Goal: Book appointment/travel/reservation

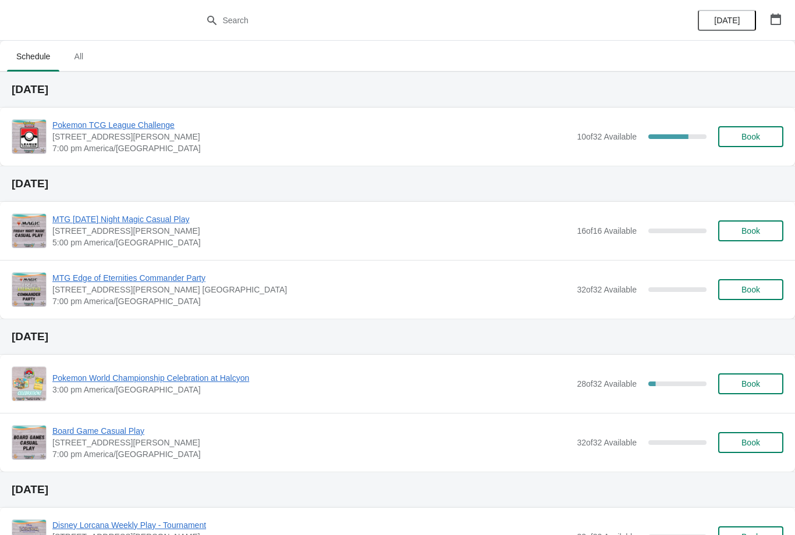
click at [763, 39] on div "[DATE]" at bounding box center [739, 20] width 111 height 41
click at [780, 22] on icon "button" at bounding box center [775, 19] width 10 height 12
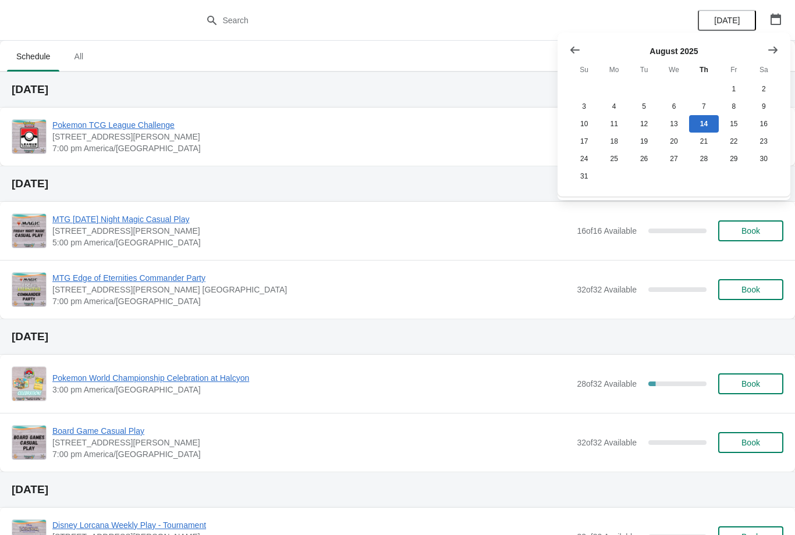
click at [788, 41] on div "[DATE] Su Mo Tu We Th Fr Sa 1 2 3 4 5 6 7 8 9 10 11 12 13 14 15 16 17 18 19 20 …" at bounding box center [673, 115] width 233 height 164
click at [768, 52] on icon "Show next month, September 2025" at bounding box center [773, 50] width 12 height 12
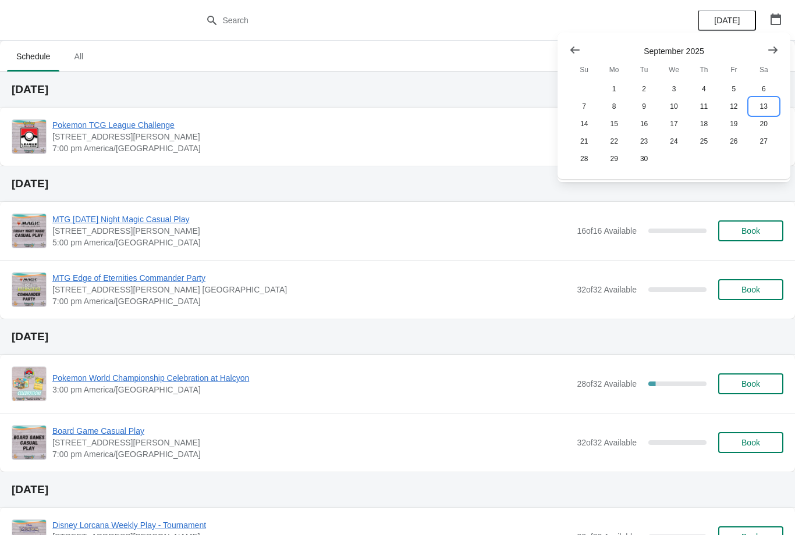
click at [766, 108] on button "13" at bounding box center [764, 106] width 30 height 17
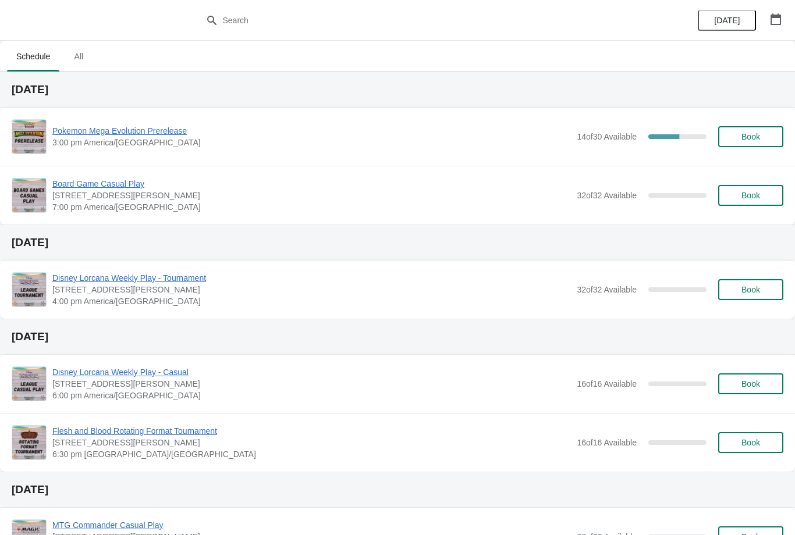
click at [746, 136] on span "Book" at bounding box center [750, 136] width 19 height 9
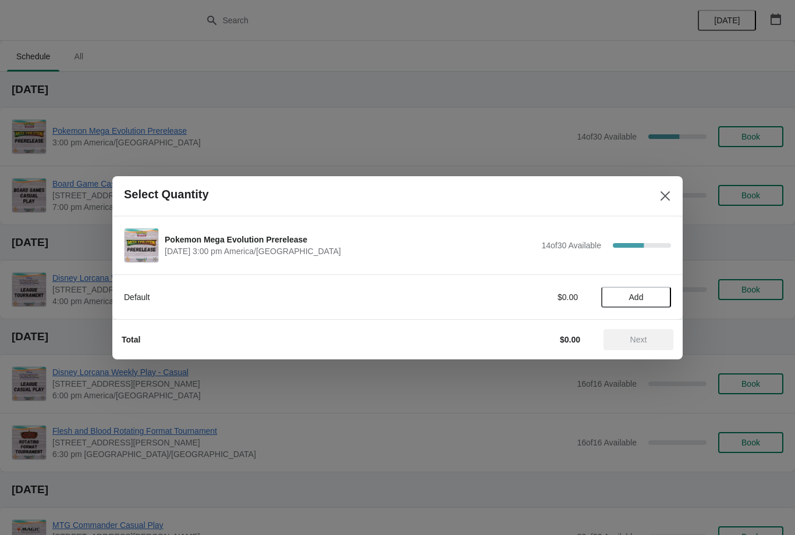
click at [654, 297] on span "Add" at bounding box center [635, 297] width 49 height 9
click at [660, 298] on icon at bounding box center [656, 297] width 12 height 12
click at [649, 334] on button "Next" at bounding box center [638, 339] width 70 height 21
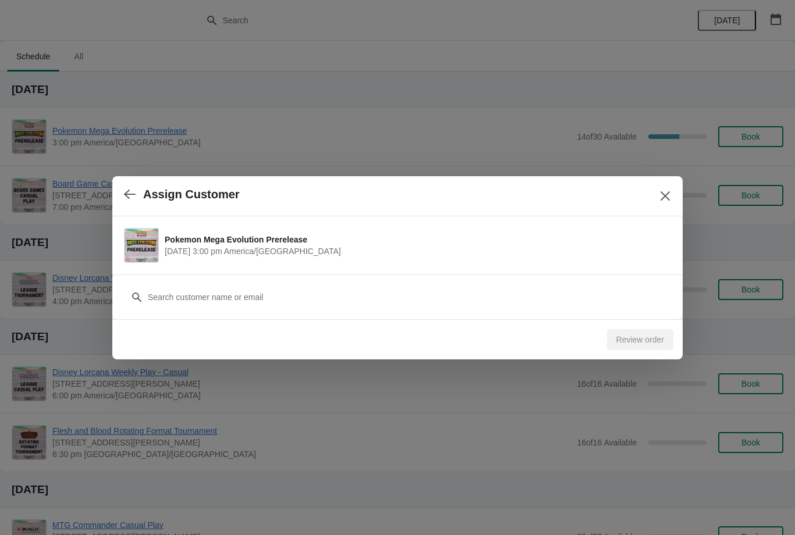
click at [578, 279] on div "Customer" at bounding box center [397, 291] width 547 height 33
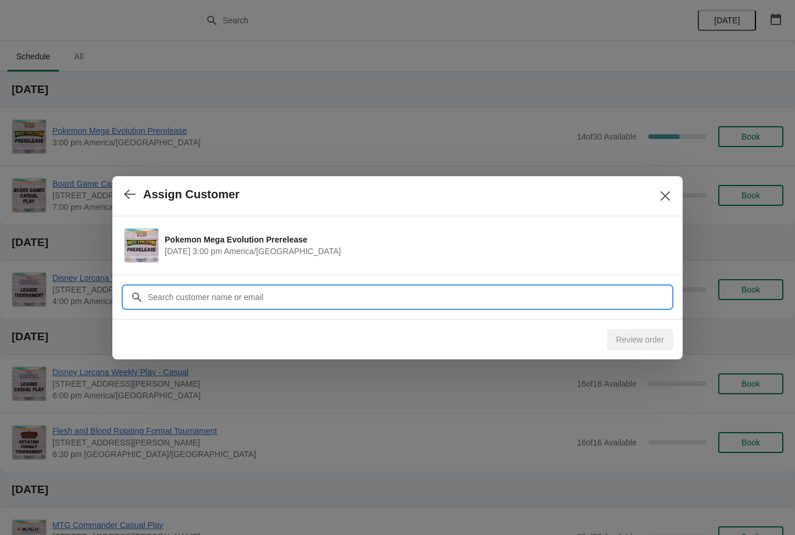
click at [180, 295] on input "Customer" at bounding box center [408, 297] width 523 height 21
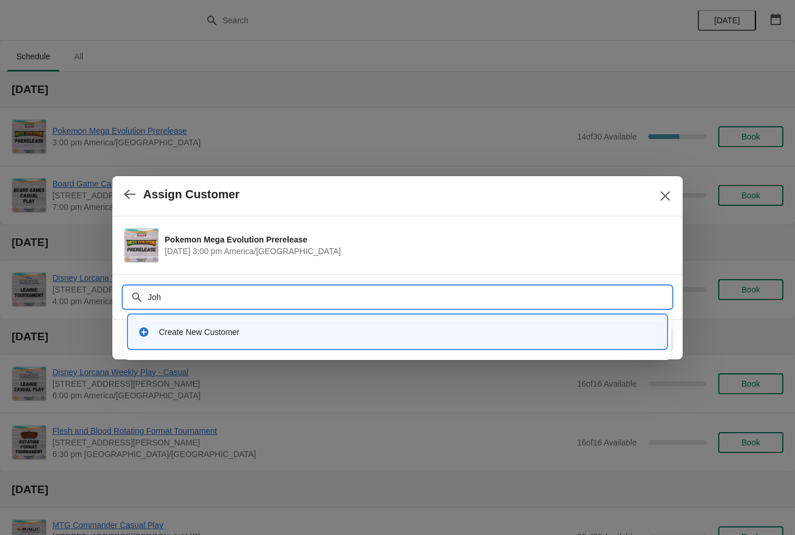
type input "[PERSON_NAME]"
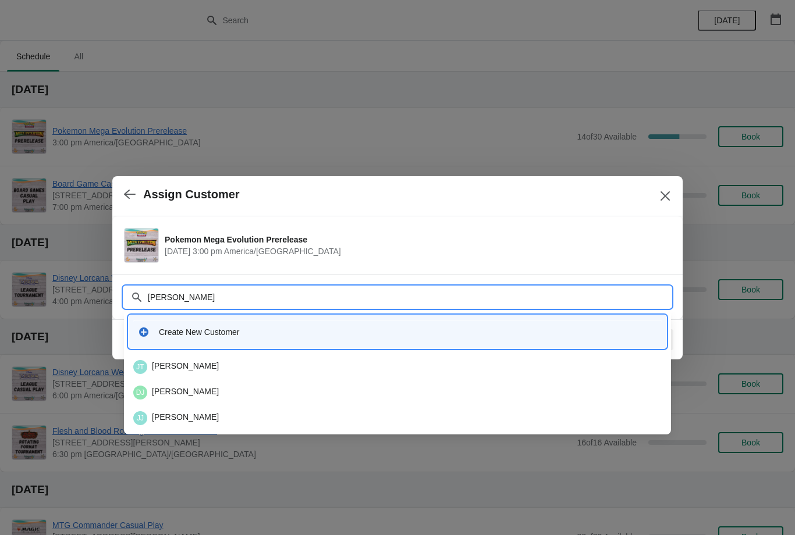
click at [166, 364] on div "[PERSON_NAME]" at bounding box center [397, 367] width 528 height 14
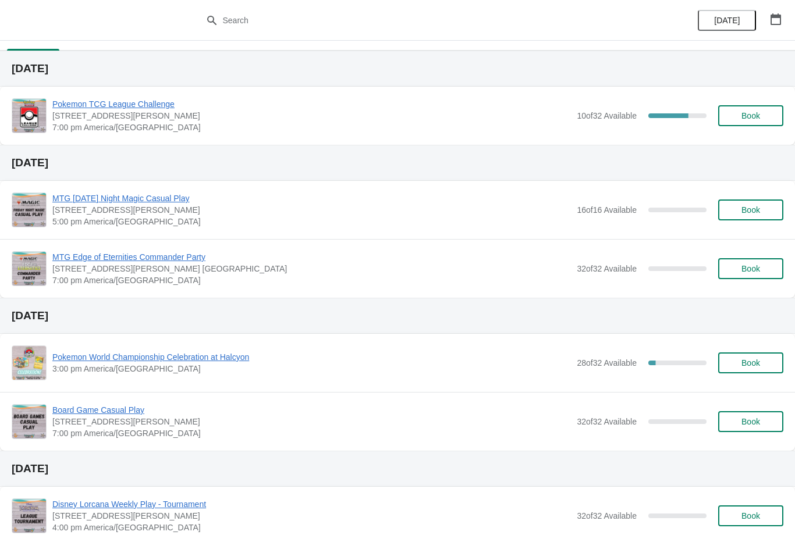
scroll to position [22, 0]
click at [769, 358] on span "Book" at bounding box center [750, 362] width 44 height 9
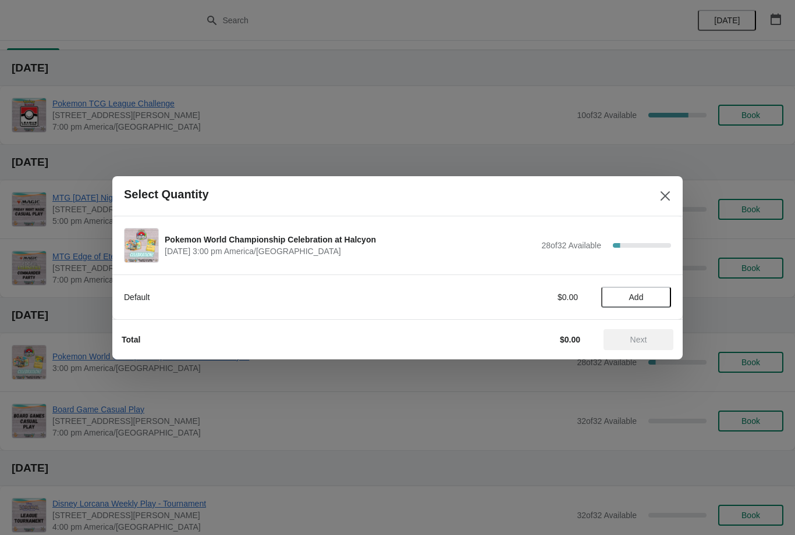
click at [650, 301] on span "Add" at bounding box center [635, 297] width 49 height 9
click at [646, 344] on span "Next" at bounding box center [638, 339] width 17 height 9
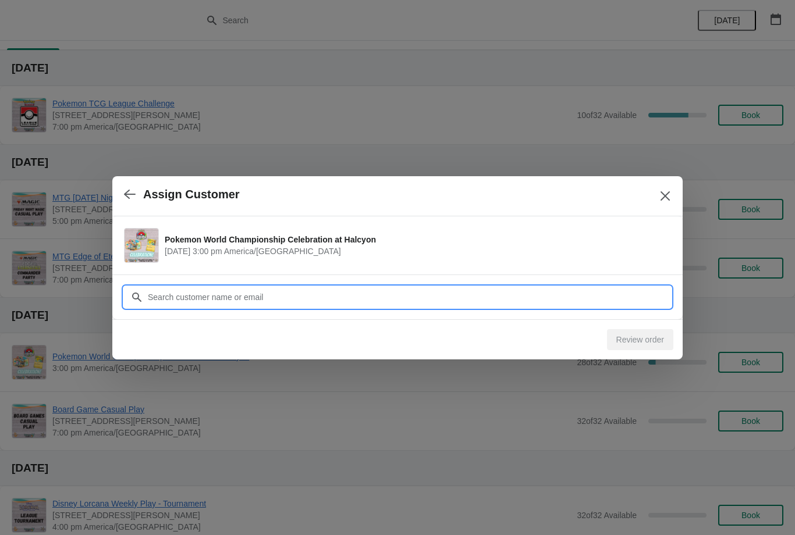
click at [597, 291] on input "Customer" at bounding box center [408, 297] width 523 height 21
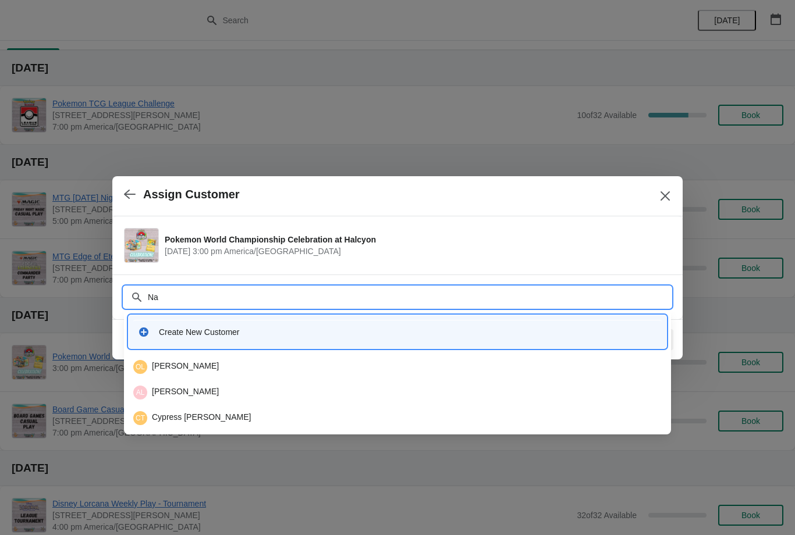
type input "Nav"
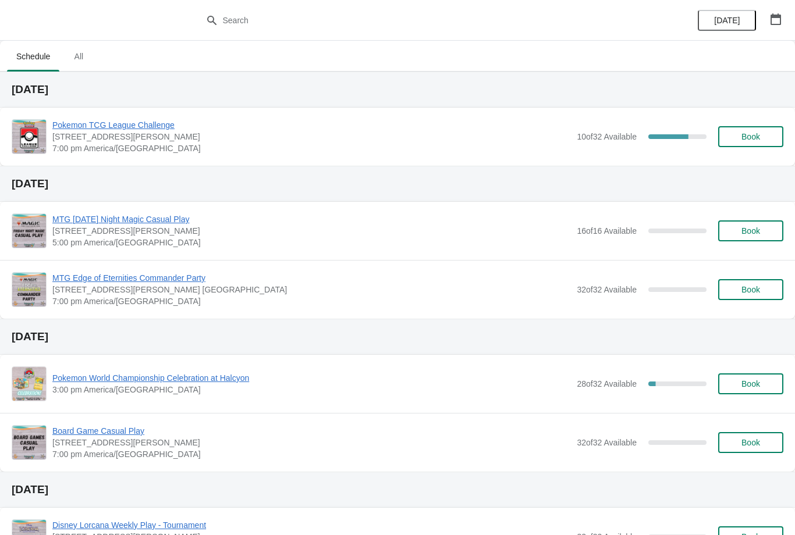
click at [757, 38] on div "[DATE]" at bounding box center [739, 20] width 111 height 41
click at [774, 29] on button "button" at bounding box center [775, 19] width 21 height 21
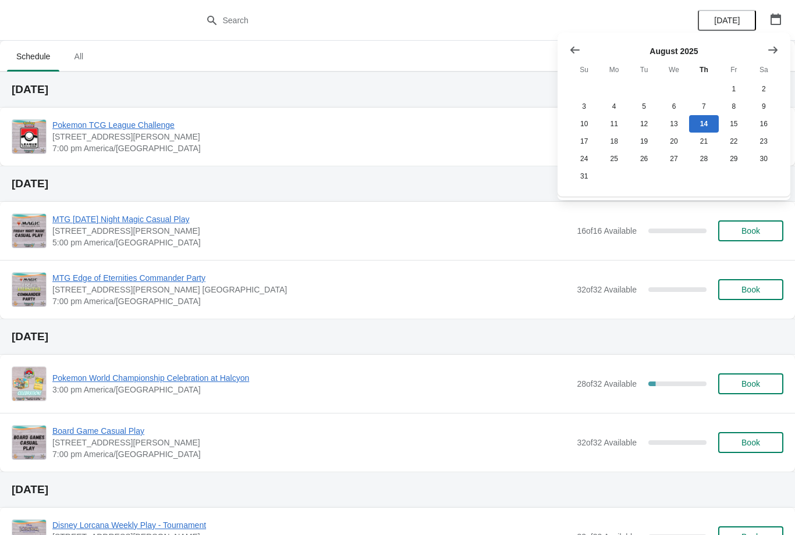
click at [780, 51] on button "Show next month, September 2025" at bounding box center [772, 50] width 21 height 21
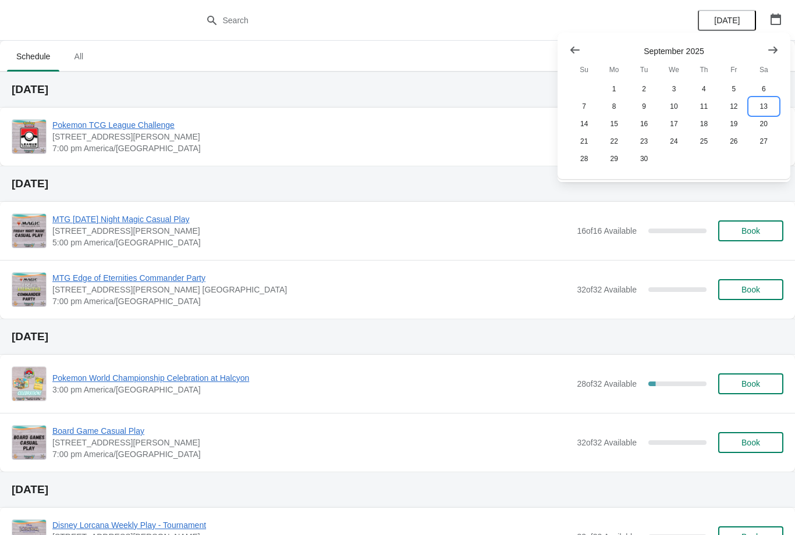
click at [765, 102] on button "13" at bounding box center [764, 106] width 30 height 17
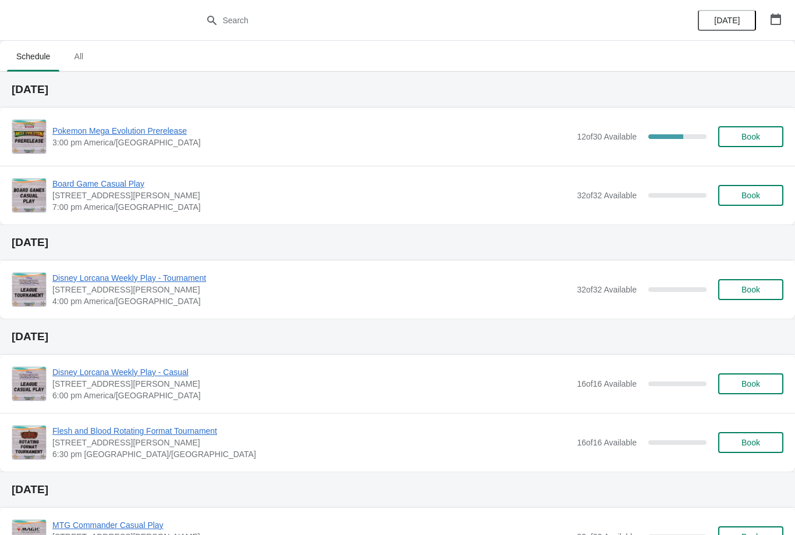
click at [793, 18] on div "[DATE]" at bounding box center [739, 20] width 111 height 41
click at [775, 19] on icon "button" at bounding box center [776, 19] width 12 height 12
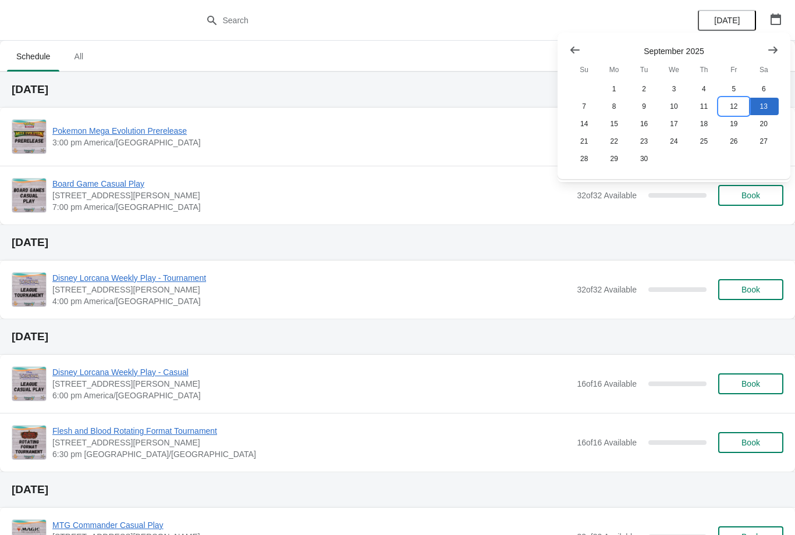
click at [727, 110] on button "12" at bounding box center [733, 106] width 30 height 17
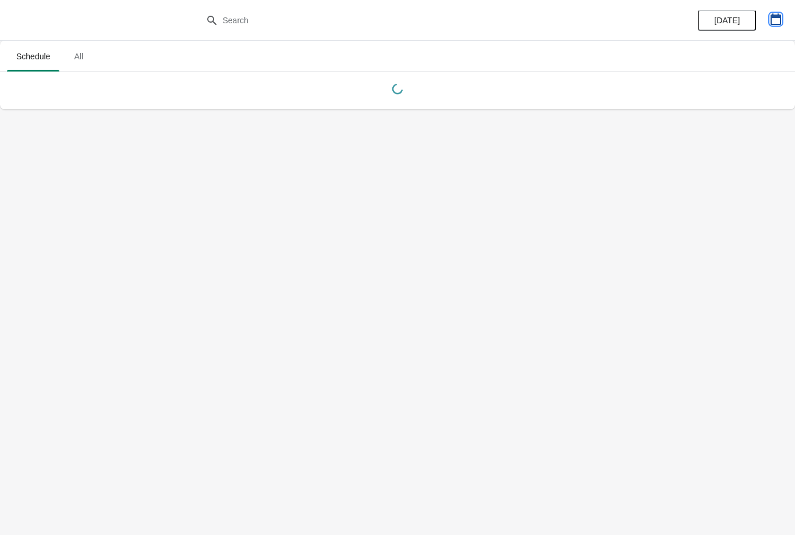
click at [775, 26] on button "button" at bounding box center [775, 19] width 21 height 21
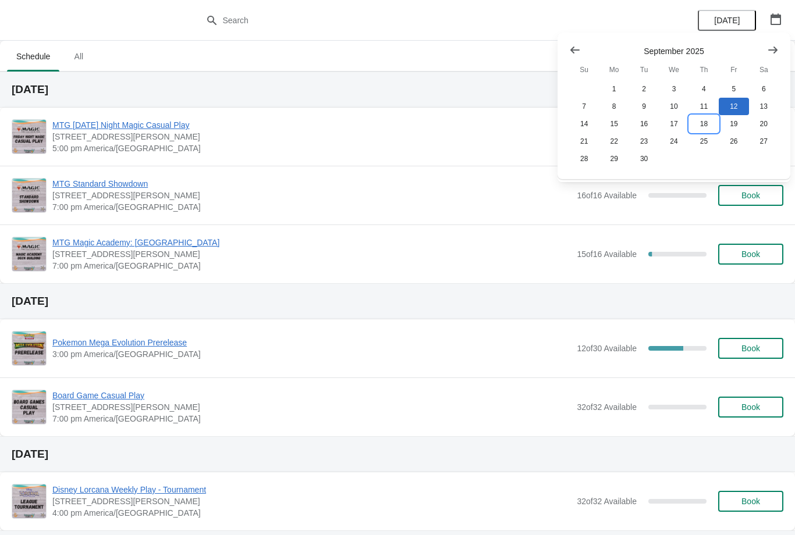
click at [706, 124] on button "18" at bounding box center [704, 123] width 30 height 17
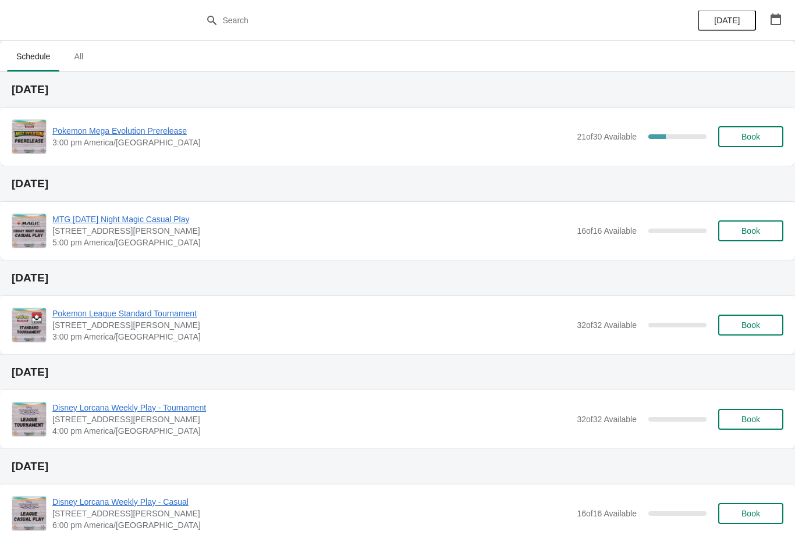
click at [765, 138] on span "Book" at bounding box center [750, 136] width 44 height 9
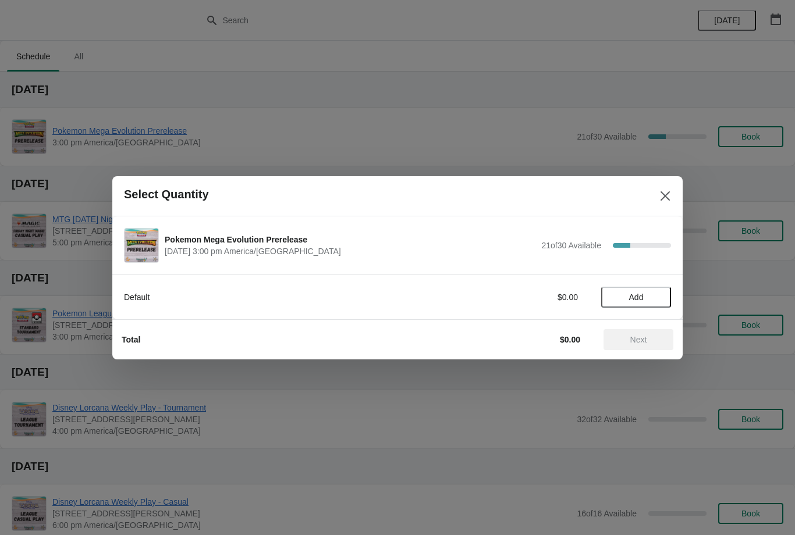
click at [647, 294] on span "Add" at bounding box center [635, 297] width 49 height 9
click at [642, 339] on span "Next" at bounding box center [638, 339] width 17 height 9
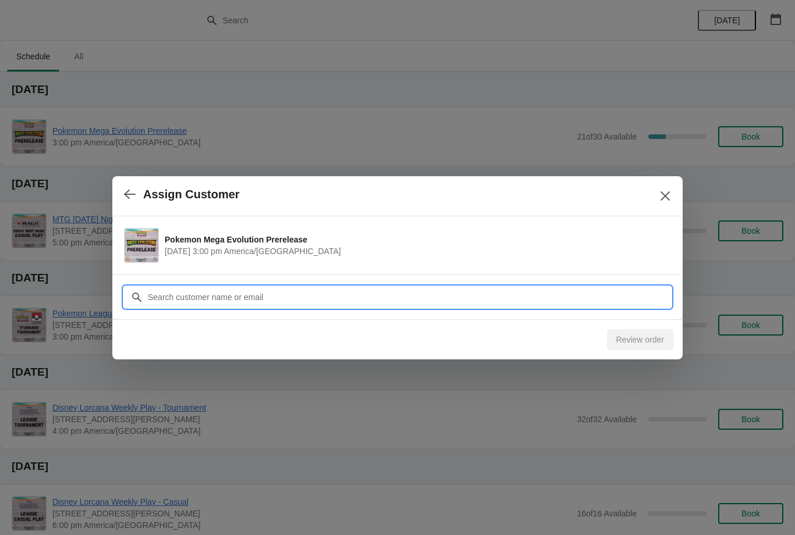
click at [551, 290] on input "Customer" at bounding box center [408, 297] width 523 height 21
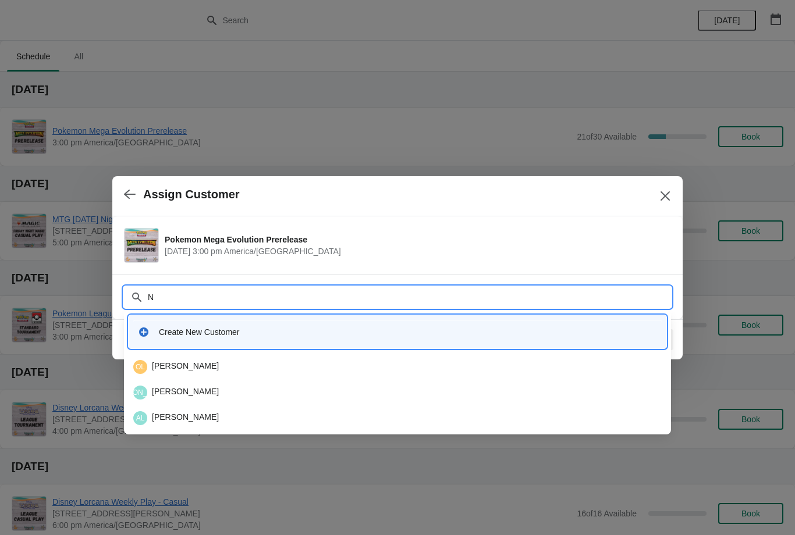
type input "Na"
